Goal: Transaction & Acquisition: Purchase product/service

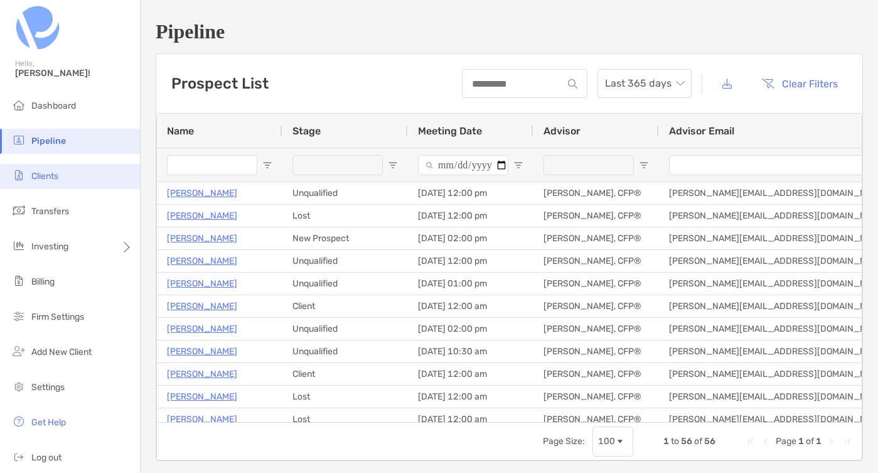
click at [40, 187] on li "Clients" at bounding box center [70, 176] width 140 height 25
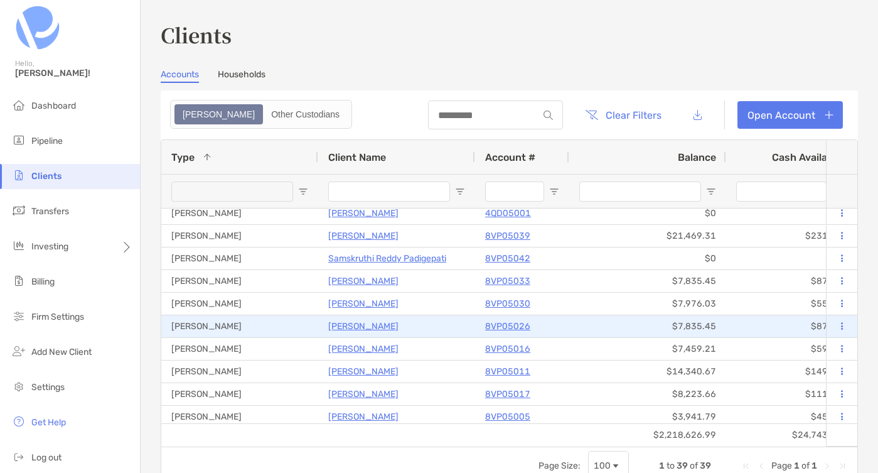
scroll to position [275, 0]
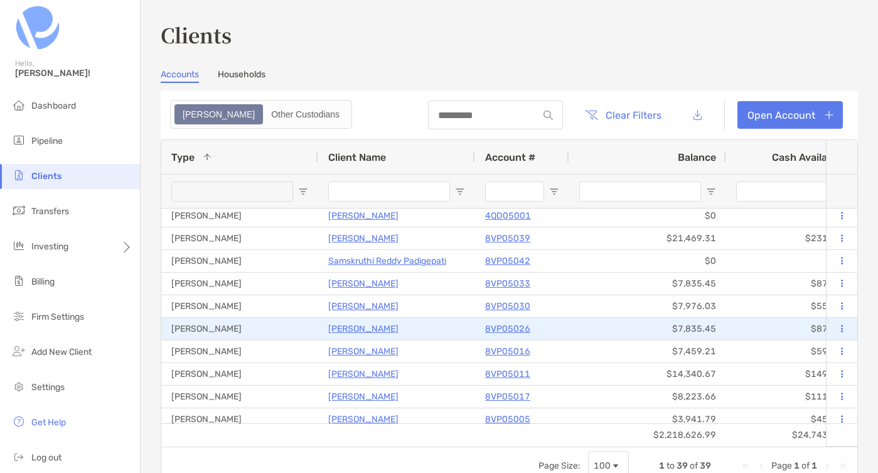
click at [352, 327] on p "[PERSON_NAME]" at bounding box center [363, 329] width 70 height 16
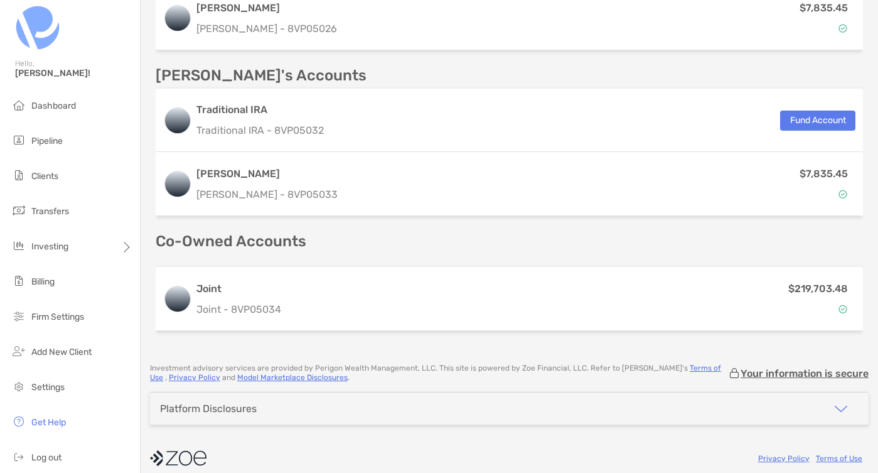
scroll to position [525, 0]
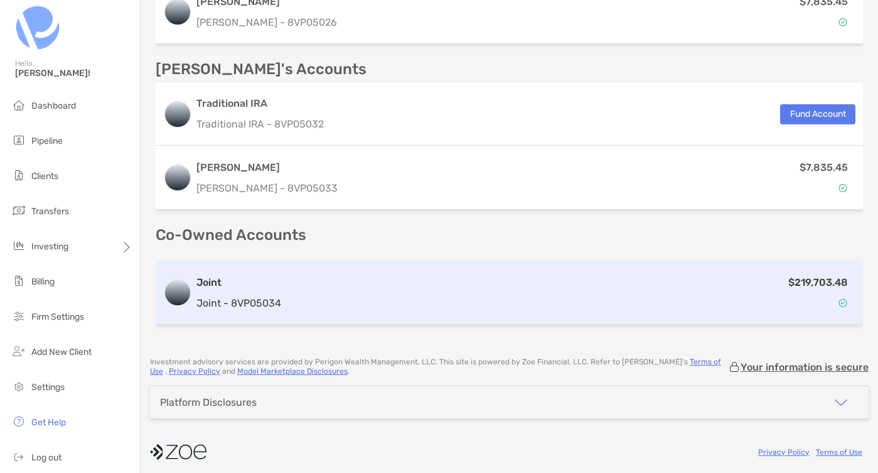
click at [314, 309] on div "$219,703.48" at bounding box center [570, 292] width 569 height 36
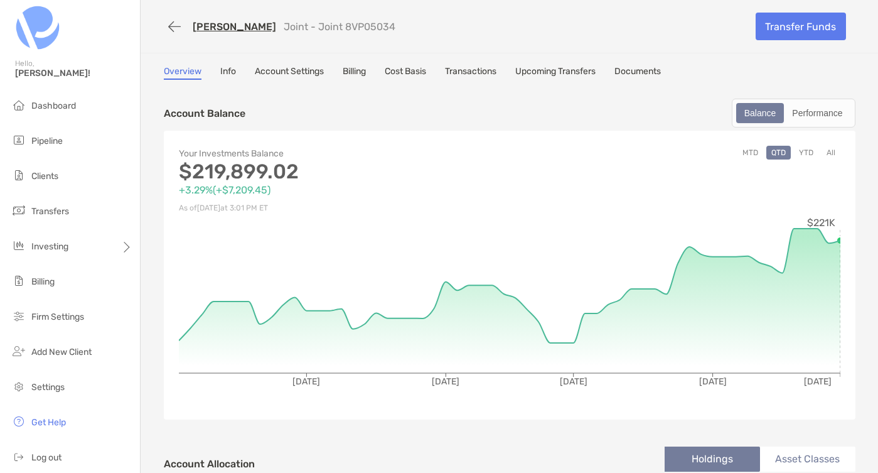
click at [487, 68] on link "Transactions" at bounding box center [470, 73] width 51 height 14
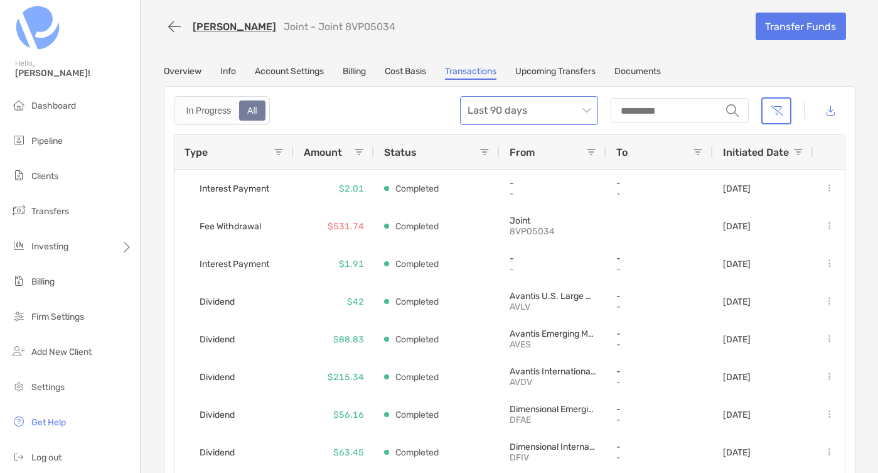
click at [586, 110] on span "Last 90 days" at bounding box center [529, 111] width 123 height 28
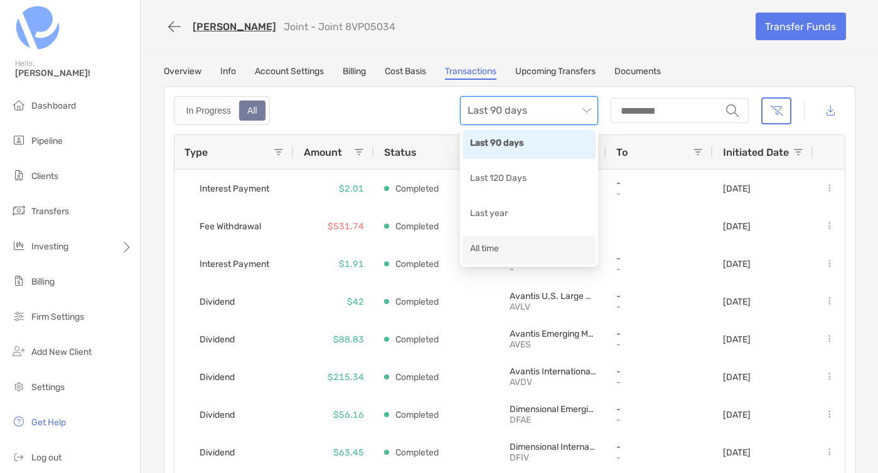
click at [488, 250] on div "All time" at bounding box center [529, 250] width 118 height 16
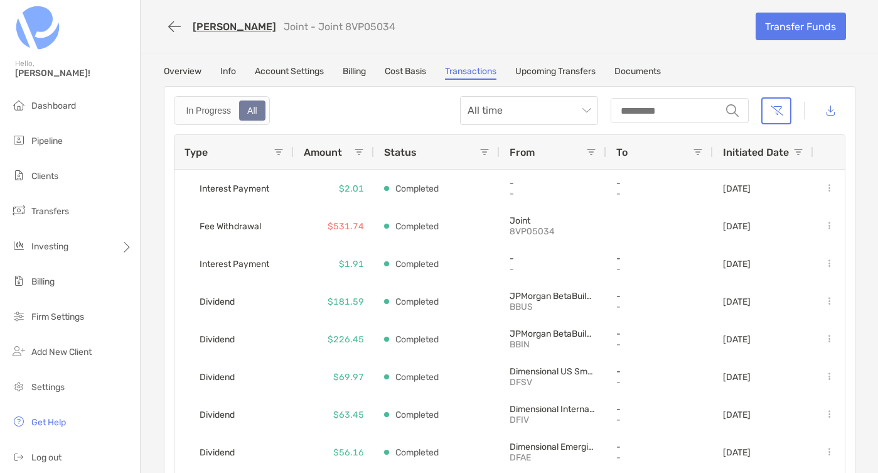
click at [196, 149] on span "Type" at bounding box center [196, 152] width 23 height 12
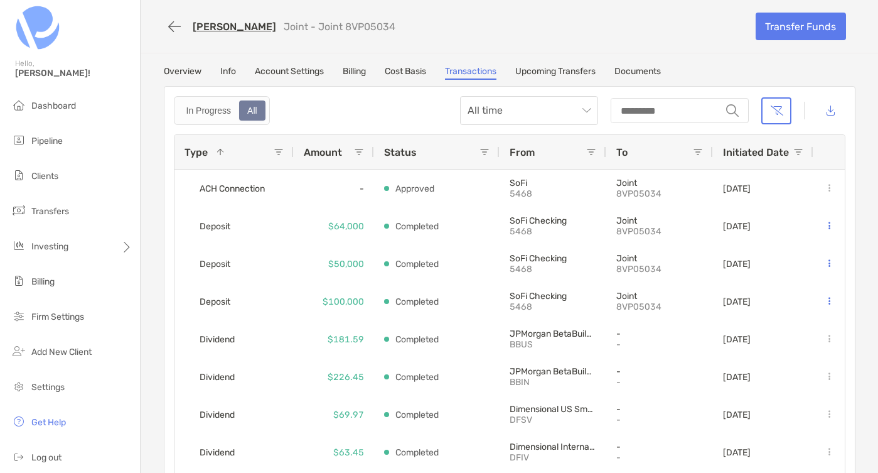
click at [196, 68] on link "Overview" at bounding box center [183, 73] width 38 height 14
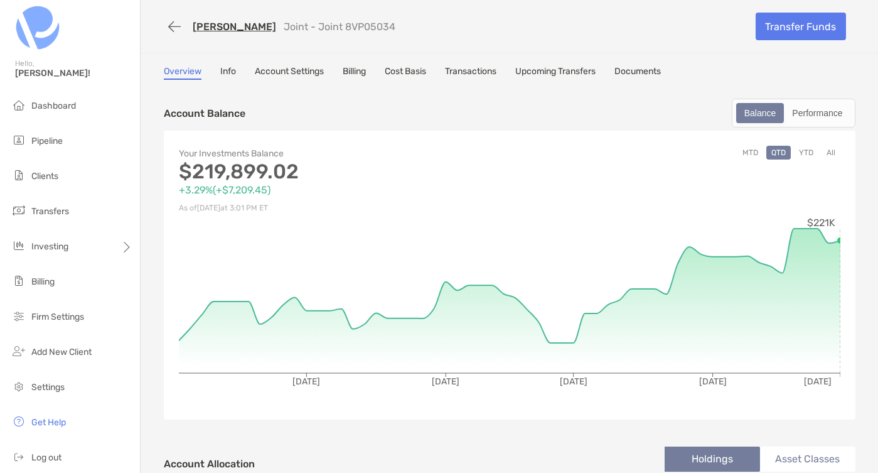
click at [493, 29] on div "[PERSON_NAME] Joint - Joint 8VP05034" at bounding box center [455, 26] width 583 height 23
click at [805, 26] on link "Transfer Funds" at bounding box center [801, 27] width 90 height 28
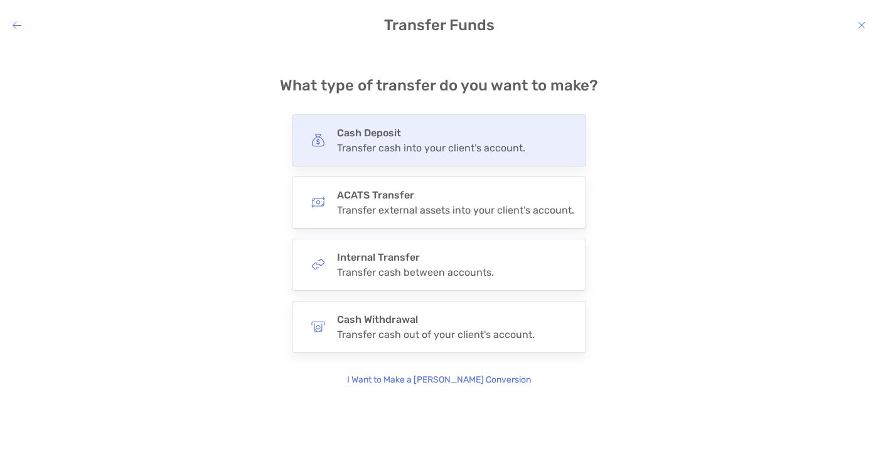
click at [367, 139] on div "Cash Deposit Transfer cash into your client's account." at bounding box center [431, 140] width 188 height 27
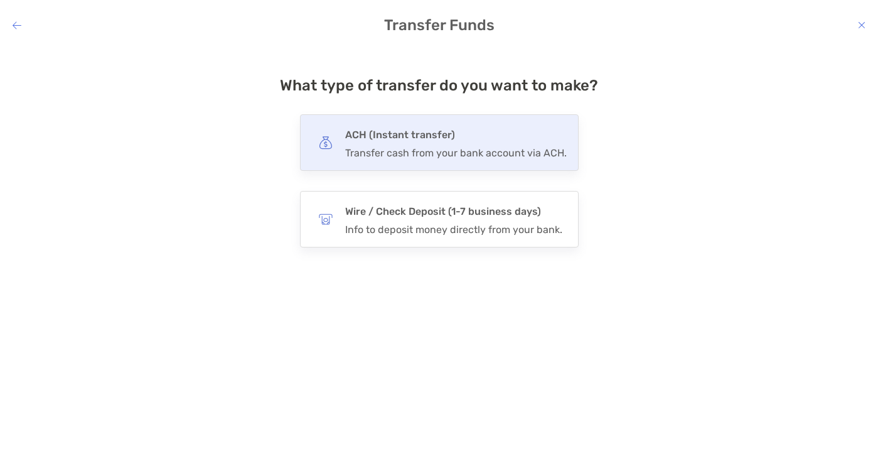
click at [380, 138] on h4 "ACH (Instant transfer)" at bounding box center [456, 135] width 222 height 18
click at [0, 0] on input "***" at bounding box center [0, 0] width 0 height 0
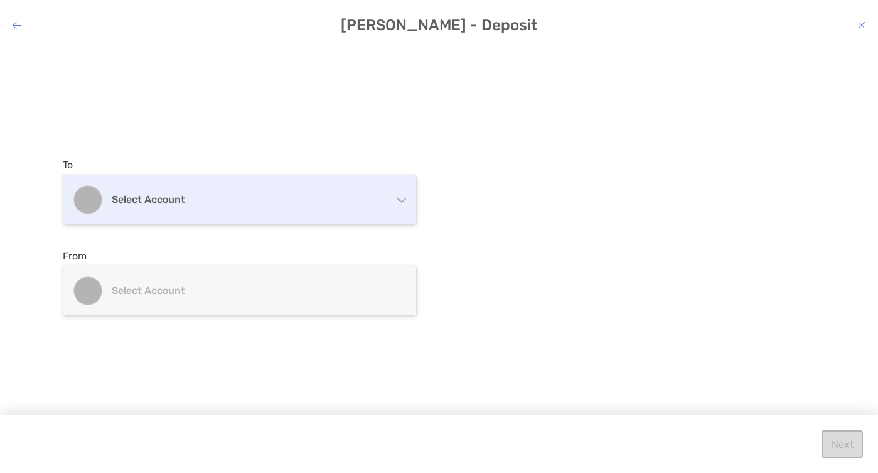
click at [102, 211] on div "Select account" at bounding box center [239, 199] width 353 height 49
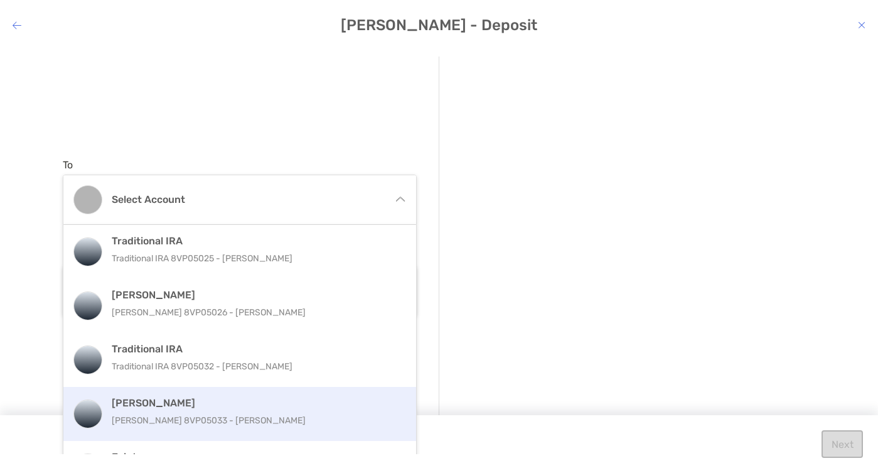
scroll to position [26, 0]
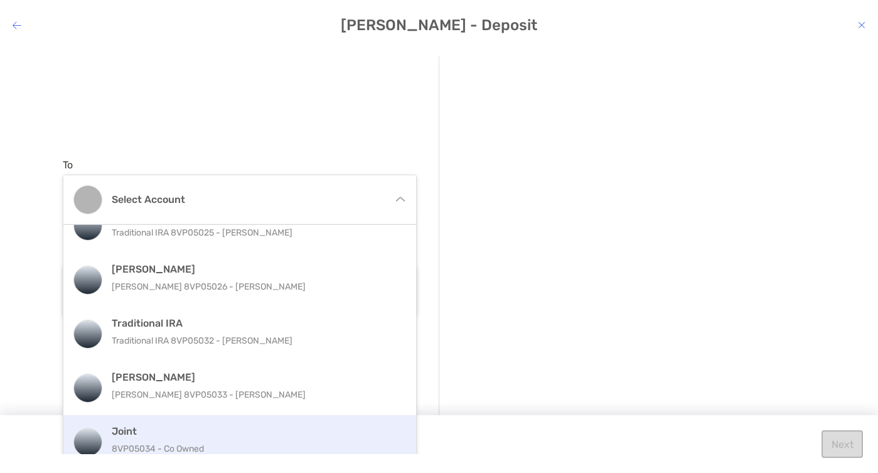
click at [137, 432] on h4 "Joint" at bounding box center [253, 431] width 283 height 12
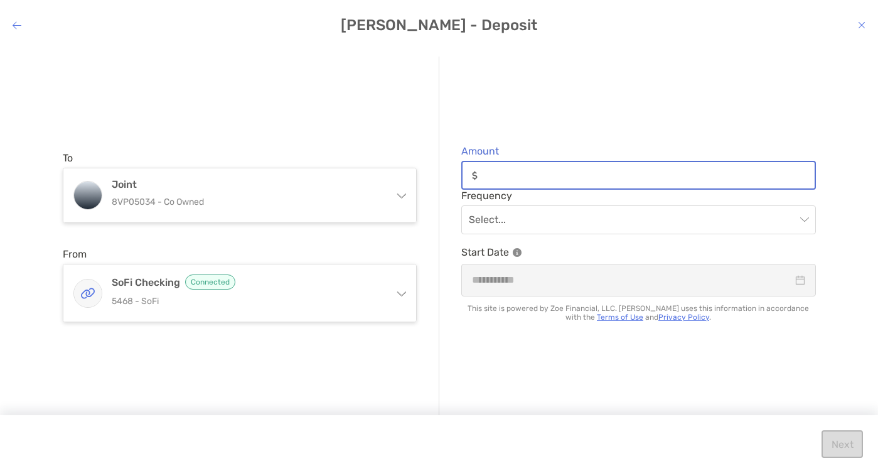
click at [519, 180] on input "Amount" at bounding box center [649, 175] width 332 height 11
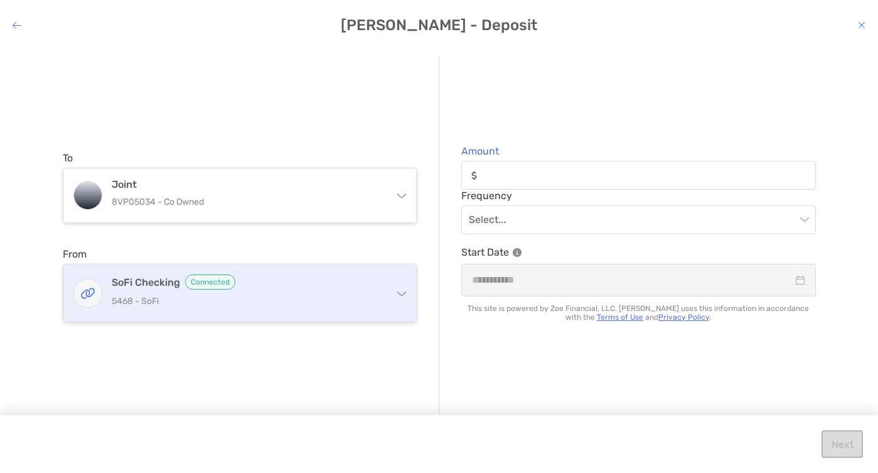
click at [193, 302] on p "5468 - SoFi" at bounding box center [247, 301] width 271 height 16
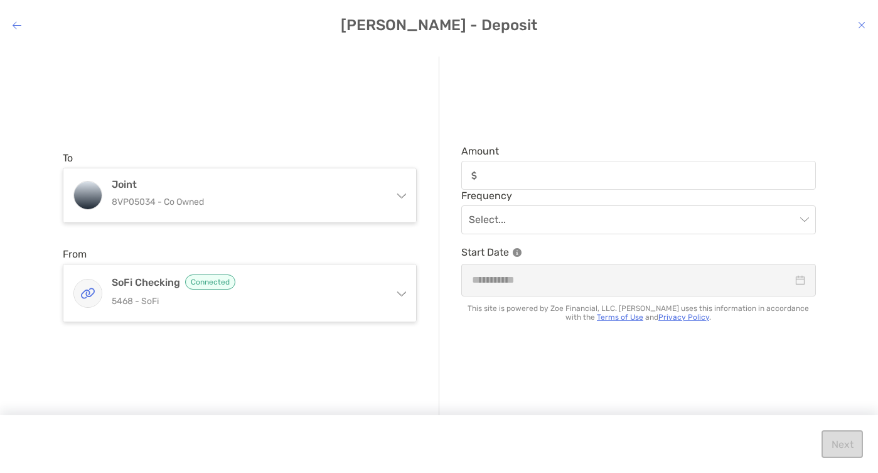
scroll to position [0, 0]
click at [411, 83] on div "To Joint 8VP05034 - Co Owned Traditional IRA Traditional IRA 8VP05025 - [PERSON…" at bounding box center [251, 237] width 377 height 361
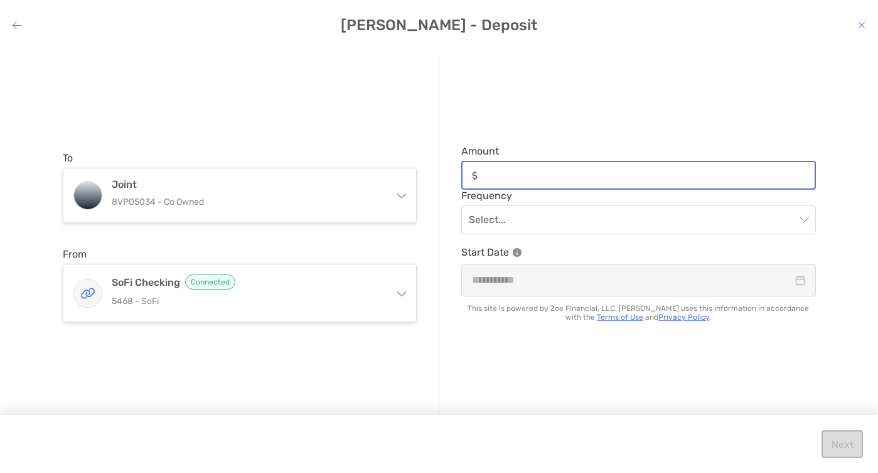
click at [525, 176] on input "Amount" at bounding box center [649, 175] width 332 height 11
type input "******"
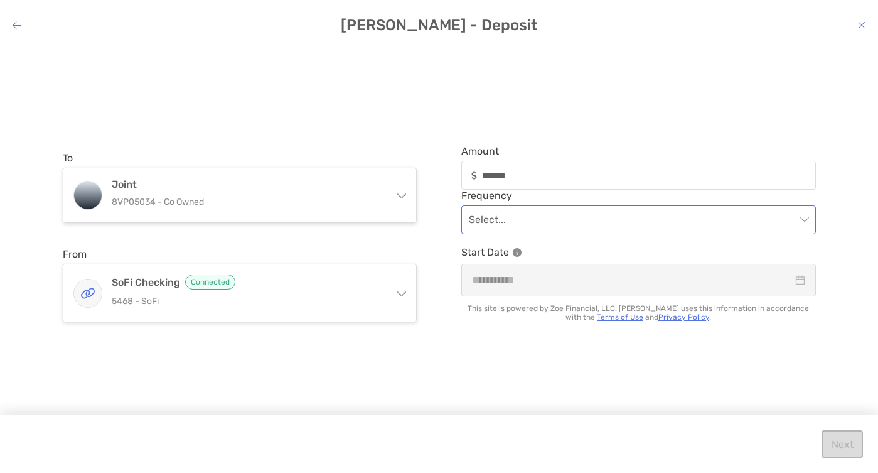
click at [538, 211] on input "modal" at bounding box center [632, 220] width 327 height 28
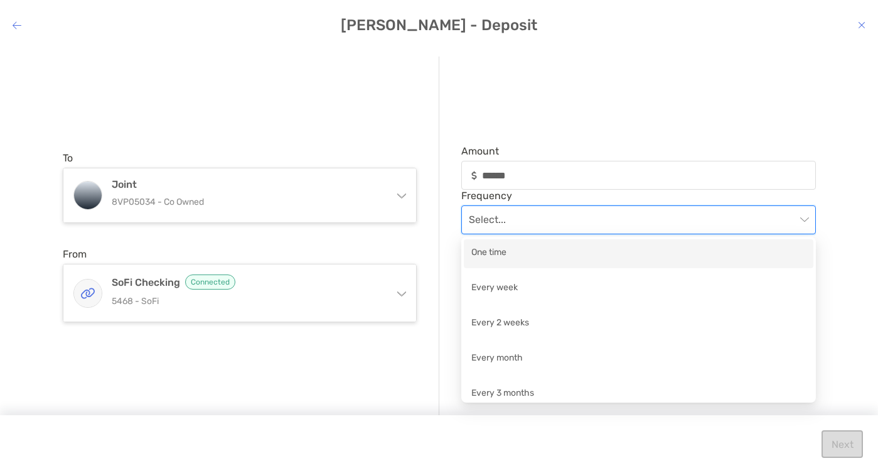
click at [509, 252] on div "One time" at bounding box center [638, 253] width 335 height 16
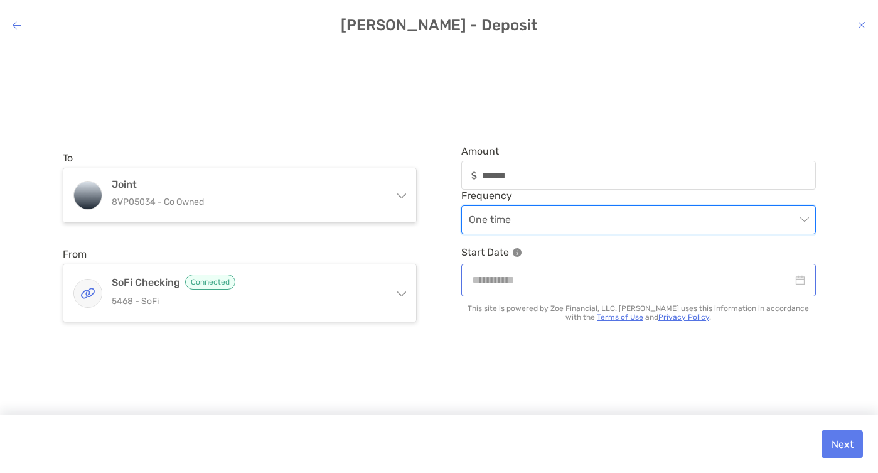
click at [503, 289] on div "modal" at bounding box center [638, 280] width 355 height 32
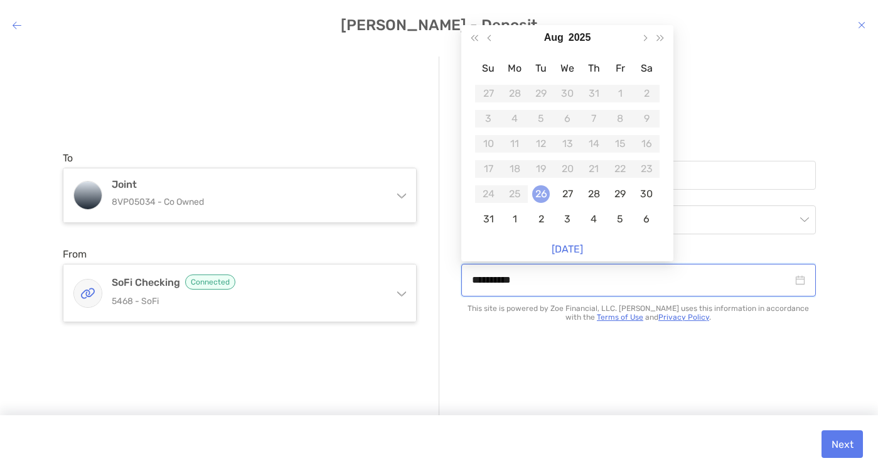
type input "**********"
click at [543, 195] on div "26" at bounding box center [541, 194] width 18 height 18
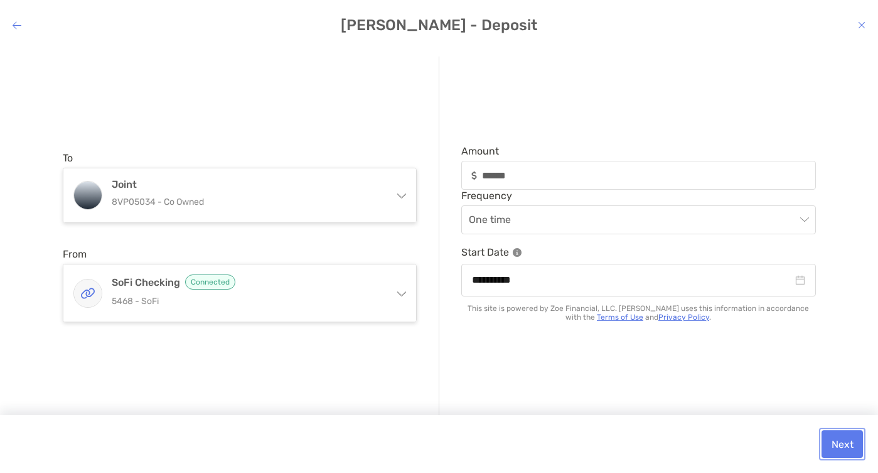
click at [846, 447] on button "Next" at bounding box center [842, 444] width 41 height 28
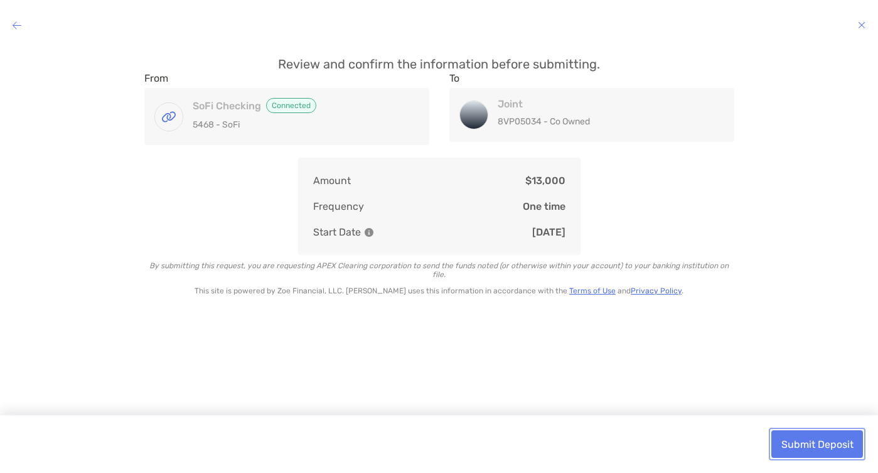
click at [823, 448] on button "Submit Deposit" at bounding box center [818, 444] width 92 height 28
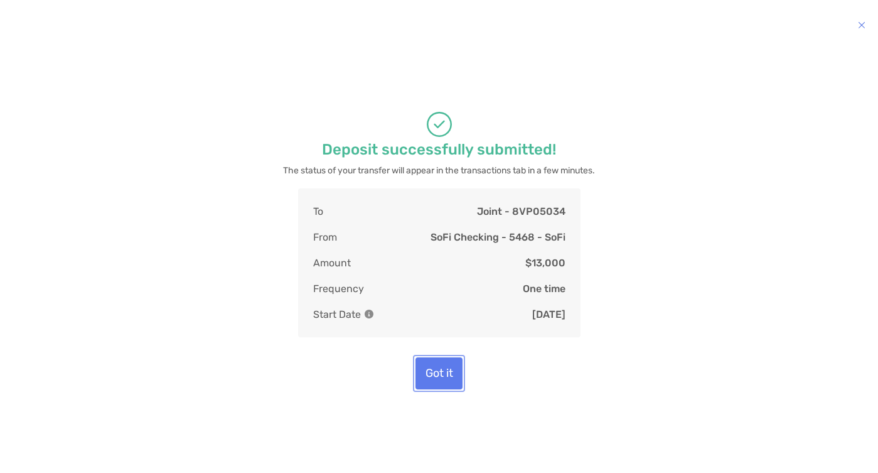
click at [439, 389] on button "Got it" at bounding box center [439, 373] width 47 height 32
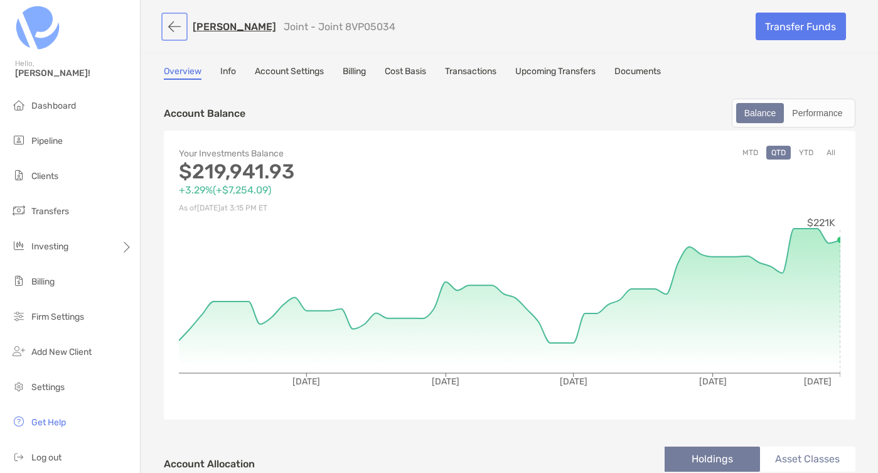
click at [177, 23] on button "button" at bounding box center [174, 26] width 21 height 23
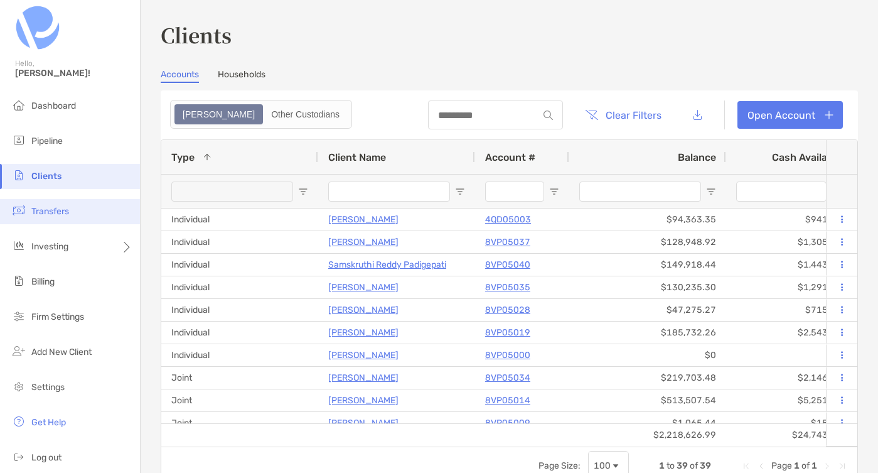
click at [71, 213] on li "Transfers" at bounding box center [70, 211] width 140 height 25
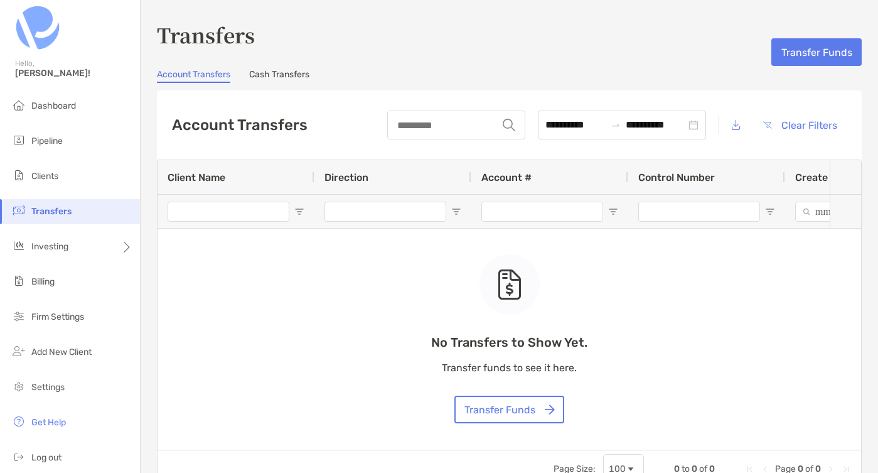
click at [288, 82] on link "Cash Transfers" at bounding box center [279, 76] width 60 height 14
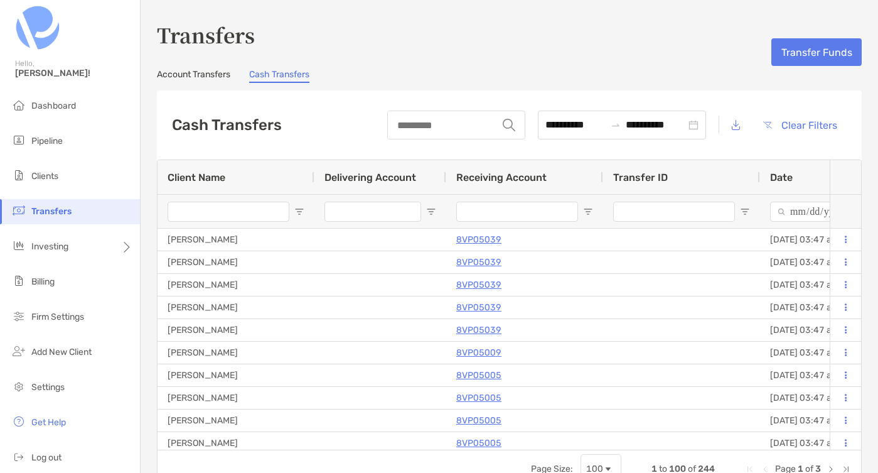
click at [784, 176] on span "Date" at bounding box center [781, 177] width 23 height 12
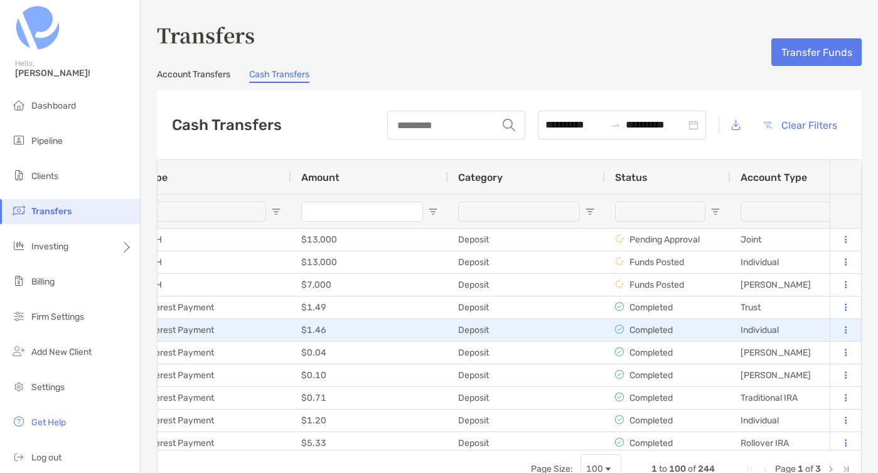
scroll to position [0, 718]
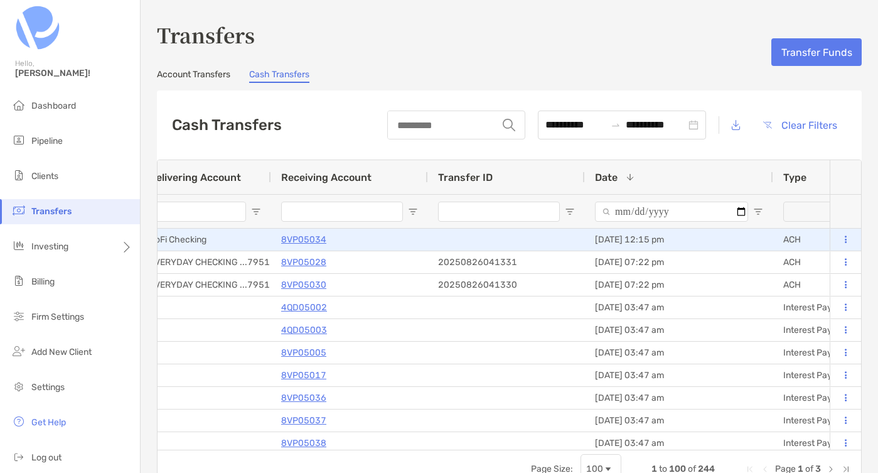
click at [298, 237] on p "8VP05034" at bounding box center [303, 240] width 45 height 16
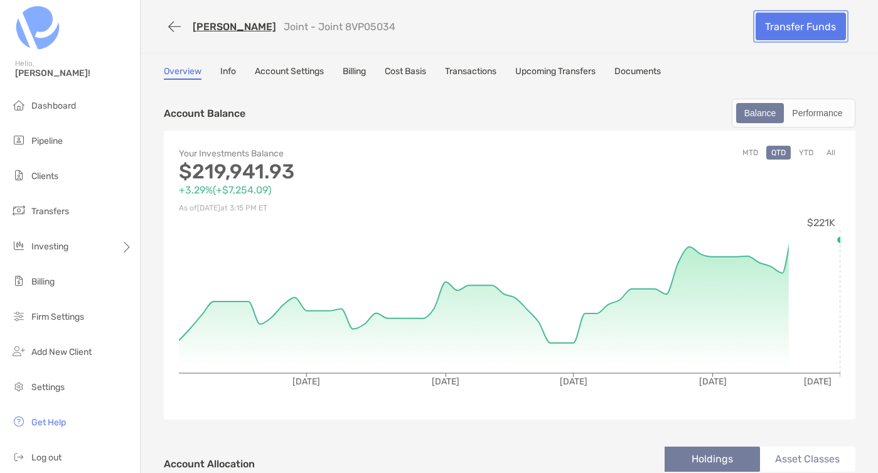
click at [812, 25] on link "Transfer Funds" at bounding box center [801, 27] width 90 height 28
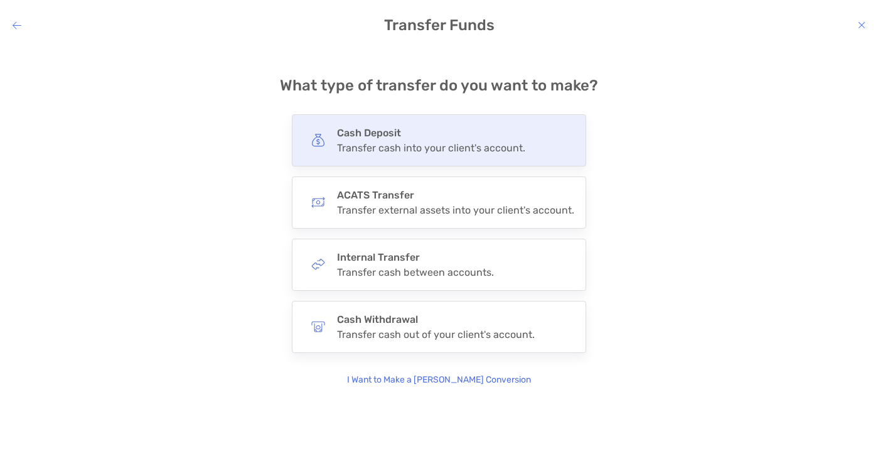
click at [347, 142] on div "Transfer cash into your client's account." at bounding box center [431, 148] width 188 height 12
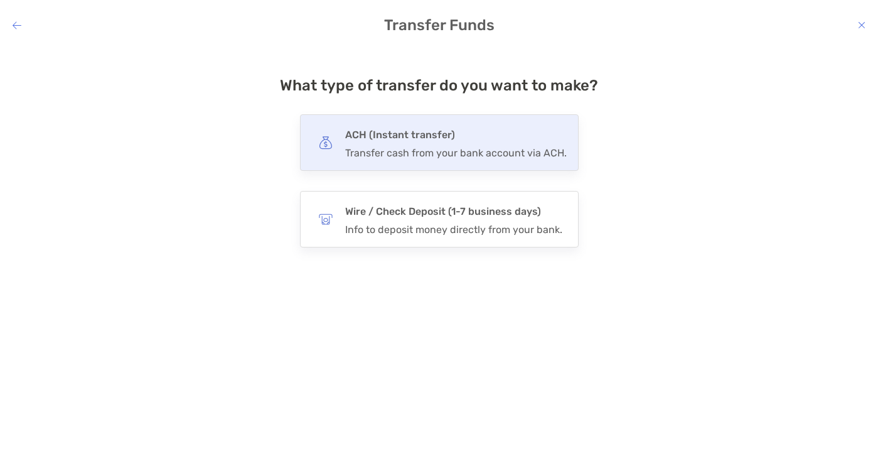
click at [348, 149] on div "Transfer cash from your bank account via ACH." at bounding box center [456, 153] width 222 height 12
click at [0, 0] on input "***" at bounding box center [0, 0] width 0 height 0
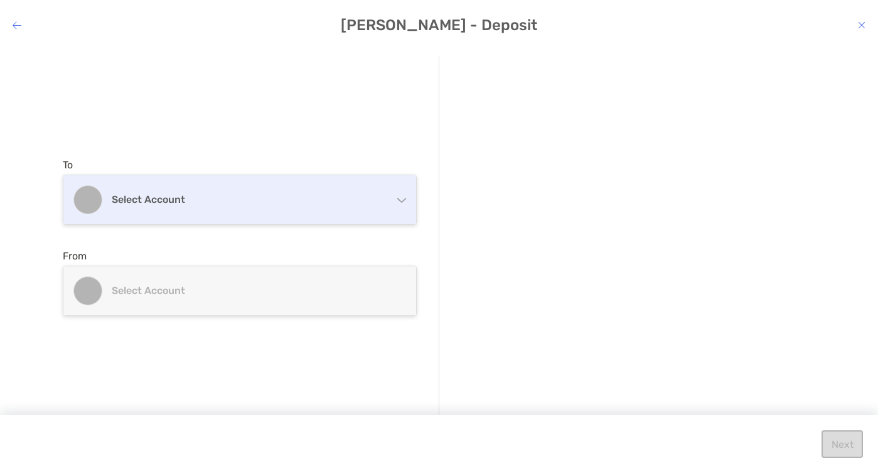
click at [325, 195] on h4 "Select account" at bounding box center [247, 199] width 271 height 12
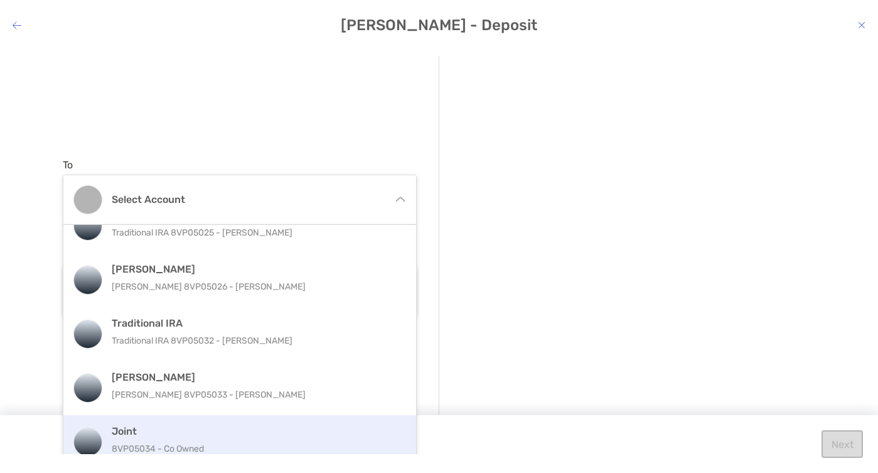
click at [159, 441] on p "8VP05034 - Co Owned" at bounding box center [253, 449] width 283 height 16
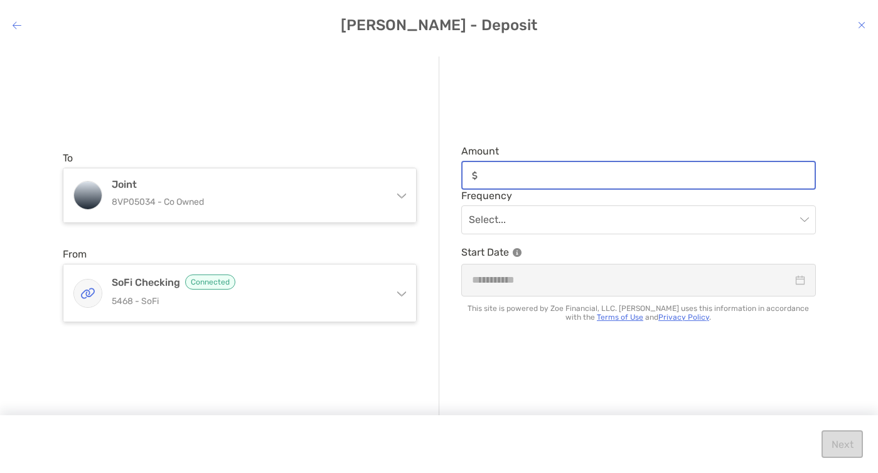
click at [492, 173] on input "Amount" at bounding box center [649, 175] width 332 height 11
type input "*****"
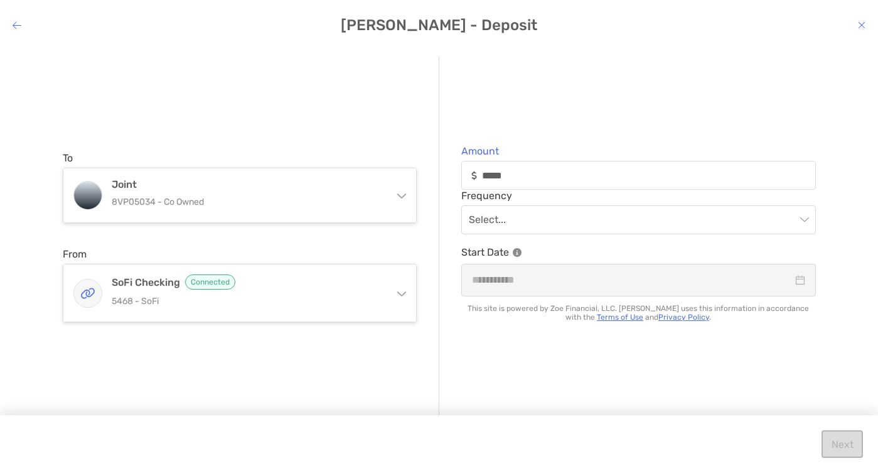
click at [536, 70] on div "Amount ***** Frequency Select... Start Date This site is powered by Zoe Financi…" at bounding box center [627, 237] width 377 height 361
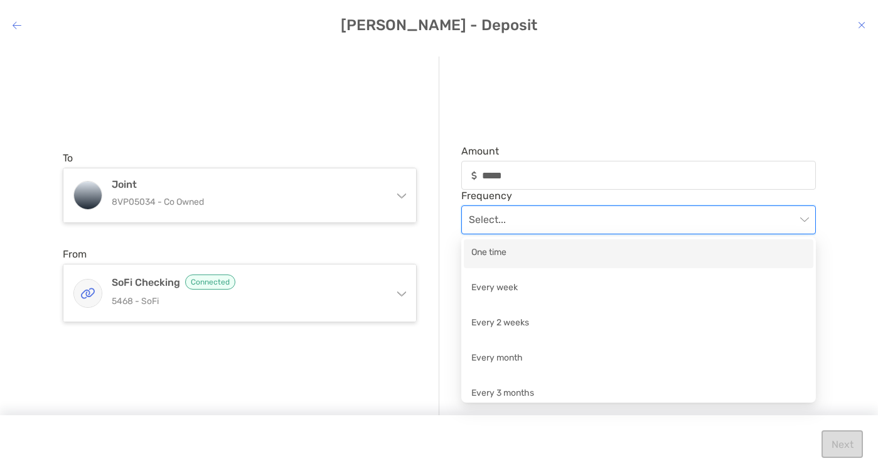
click at [490, 221] on input "modal" at bounding box center [632, 220] width 327 height 28
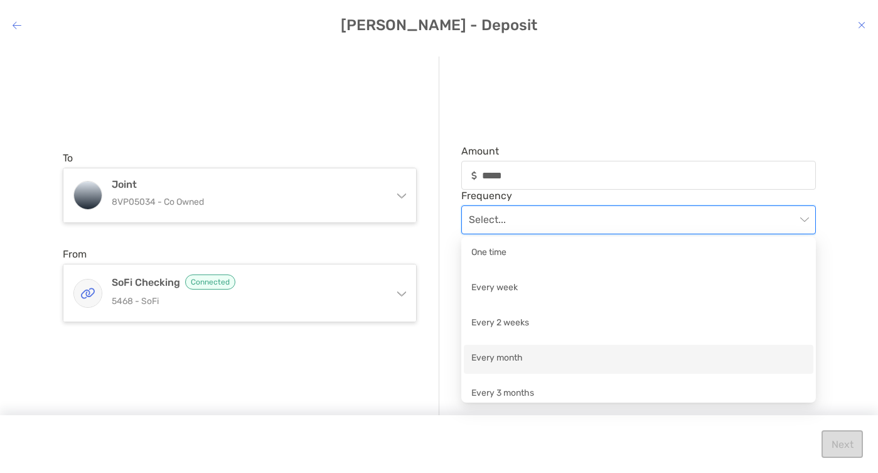
click at [503, 353] on div "Every month" at bounding box center [638, 359] width 335 height 16
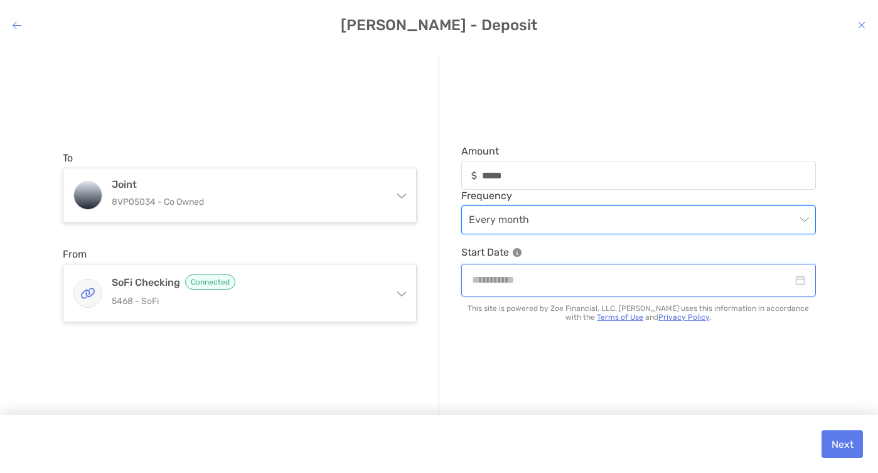
click at [502, 276] on input "modal" at bounding box center [632, 280] width 321 height 16
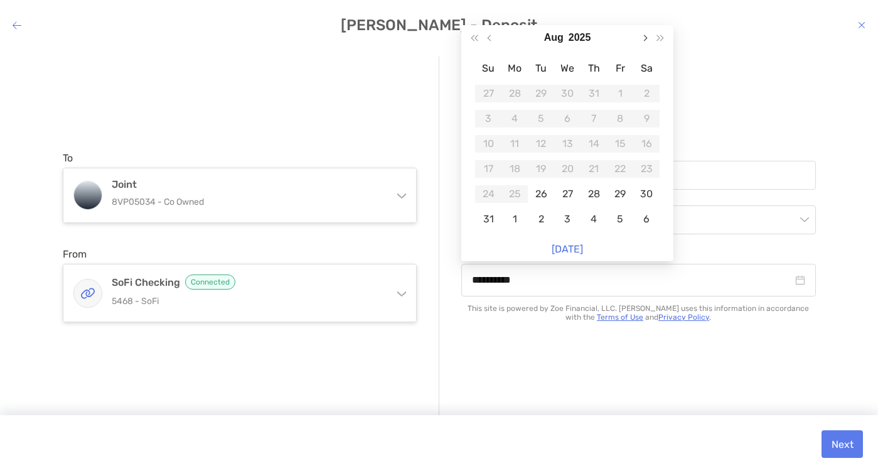
click at [643, 38] on span "Next month (PageDown)" at bounding box center [645, 38] width 6 height 6
type input "**********"
click at [487, 122] on div "5" at bounding box center [489, 119] width 18 height 18
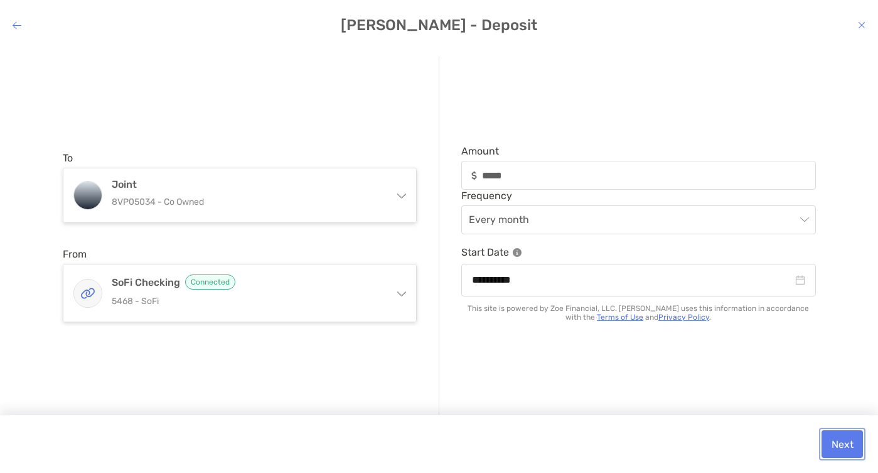
click at [839, 445] on button "Next" at bounding box center [842, 444] width 41 height 28
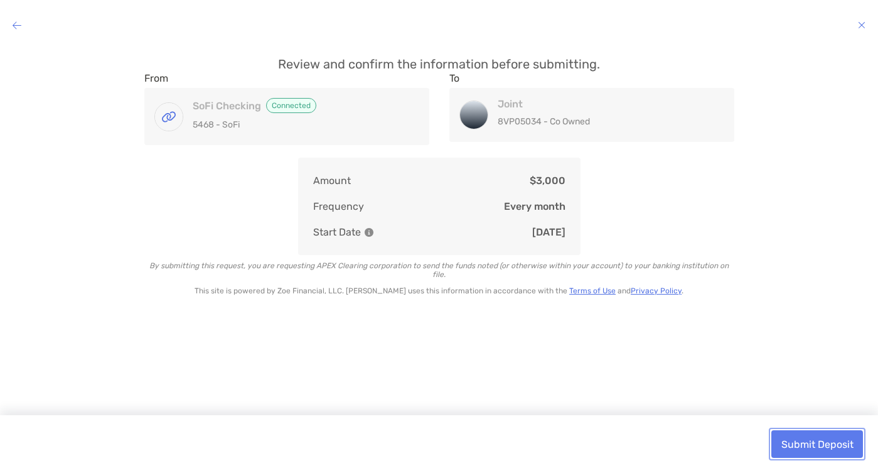
click at [785, 438] on button "Submit Deposit" at bounding box center [818, 444] width 92 height 28
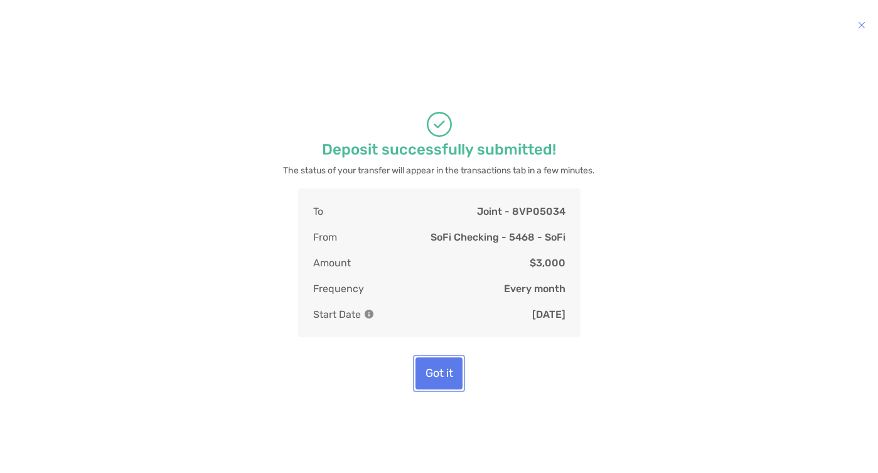
click at [432, 379] on button "Got it" at bounding box center [439, 373] width 47 height 32
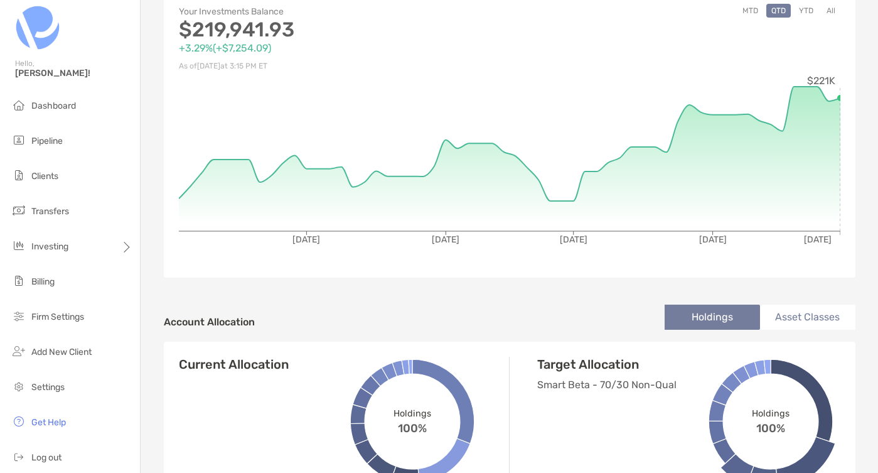
scroll to position [92, 0]
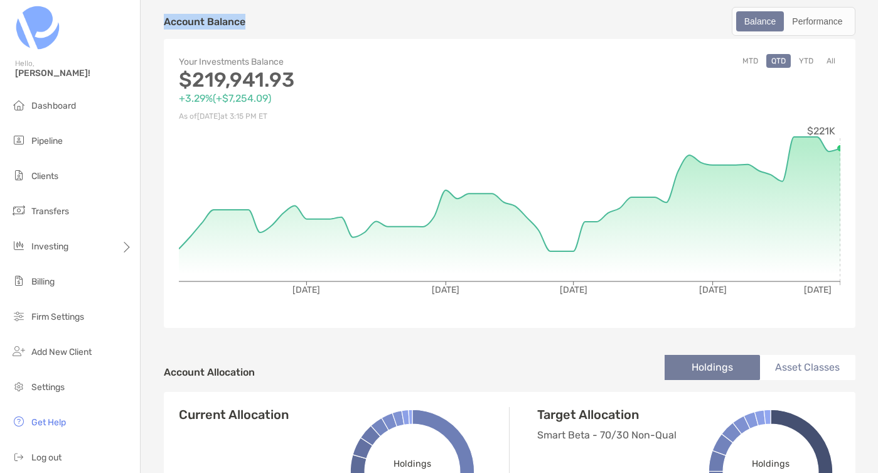
drag, startPoint x: 164, startPoint y: 23, endPoint x: 284, endPoint y: 19, distance: 119.9
click at [284, 19] on div "Account Balance Balance Performance" at bounding box center [510, 21] width 692 height 29
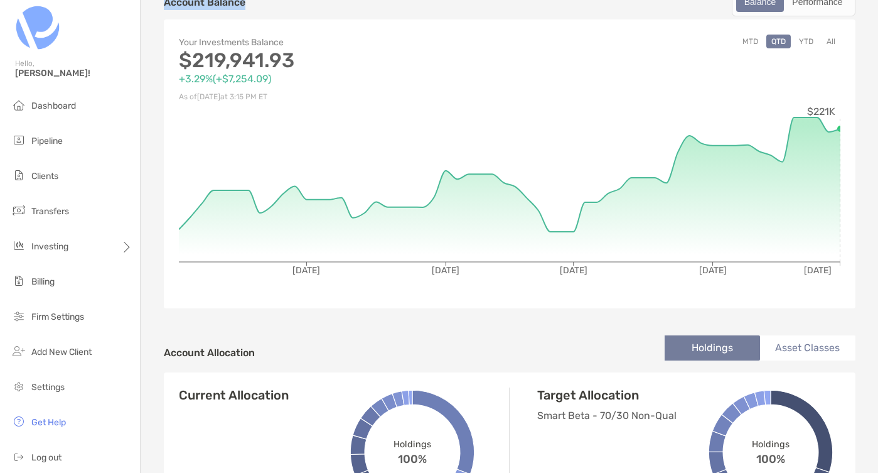
scroll to position [0, 0]
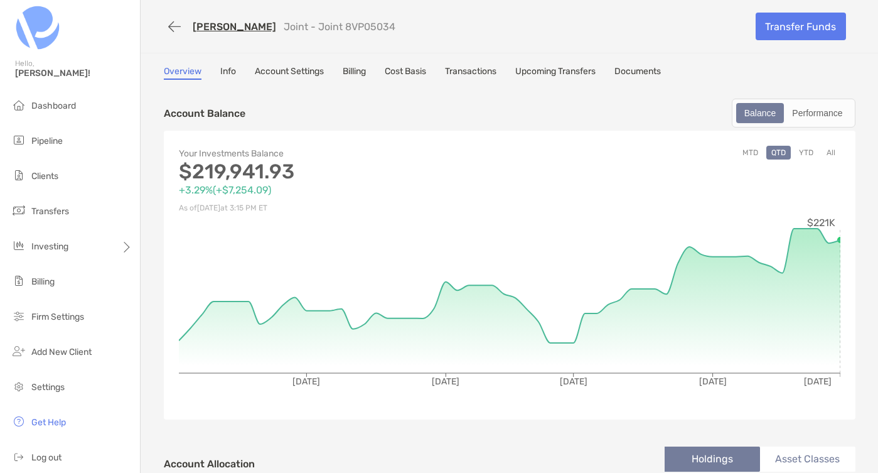
click at [669, 16] on div "[PERSON_NAME] Joint - Joint 8VP05034" at bounding box center [455, 26] width 583 height 23
